Goal: Transaction & Acquisition: Purchase product/service

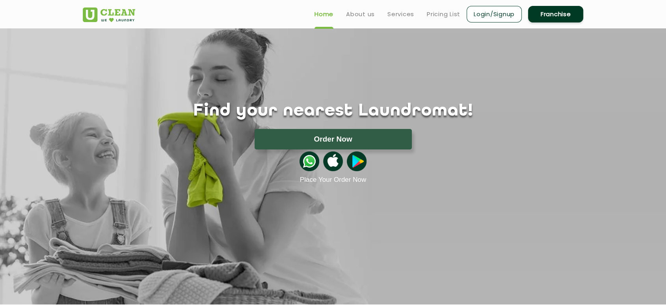
click at [495, 7] on link "Login/Signup" at bounding box center [494, 14] width 55 height 17
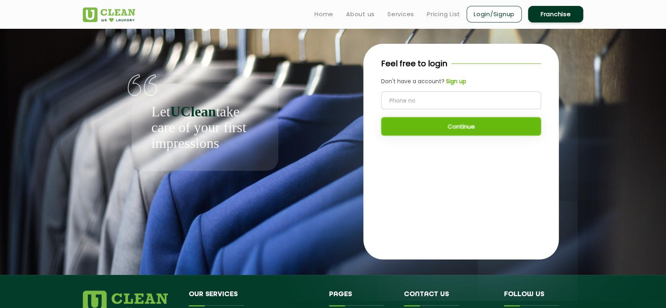
click at [454, 83] on b "Sign up" at bounding box center [456, 81] width 20 height 8
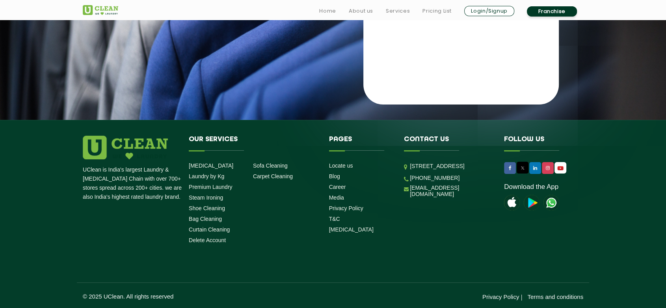
scroll to position [157, 0]
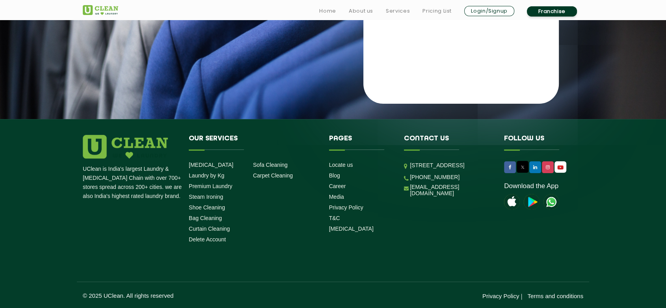
click at [492, 7] on link "Login/Signup" at bounding box center [490, 11] width 50 height 10
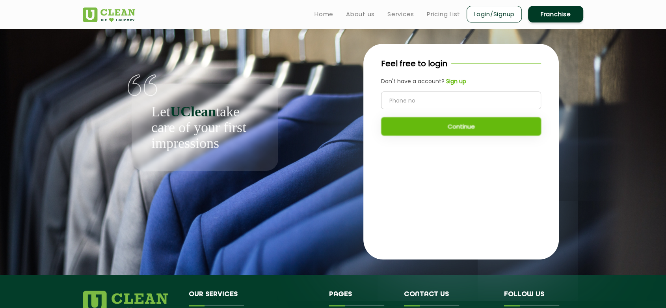
click at [285, 145] on div "Let UClean take care of your first impressions" at bounding box center [205, 99] width 244 height 142
click at [560, 146] on div "Feel free to login Don't have a account? Sign up Continue" at bounding box center [461, 151] width 244 height 246
click at [432, 102] on input "tel" at bounding box center [461, 100] width 160 height 18
type input "9"
click at [358, 158] on div "Feel free to login Don't have a account? Sign up Continue" at bounding box center [461, 151] width 244 height 246
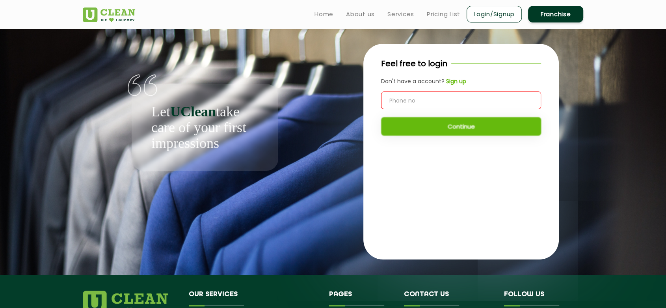
click at [612, 100] on app-auth-wrapper "Let UClean take care of your first impressions Feel free to login Don't have a …" at bounding box center [333, 151] width 666 height 246
click at [236, 130] on p "Let UClean take care of your first impressions" at bounding box center [204, 127] width 107 height 47
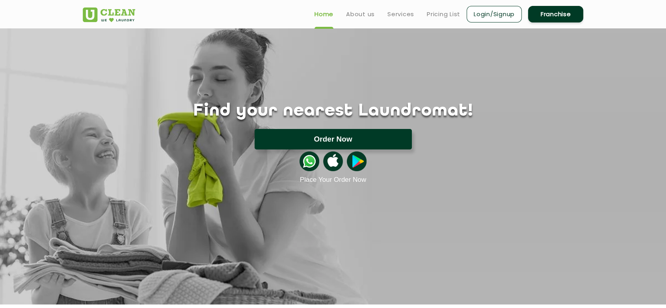
click at [294, 137] on button "Order Now" at bounding box center [333, 139] width 157 height 21
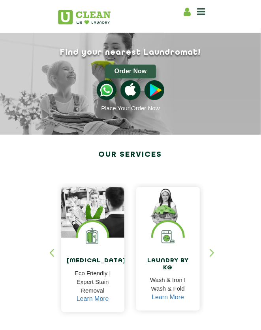
click at [201, 10] on icon at bounding box center [201, 11] width 8 height 9
